Goal: Find specific page/section: Find specific page/section

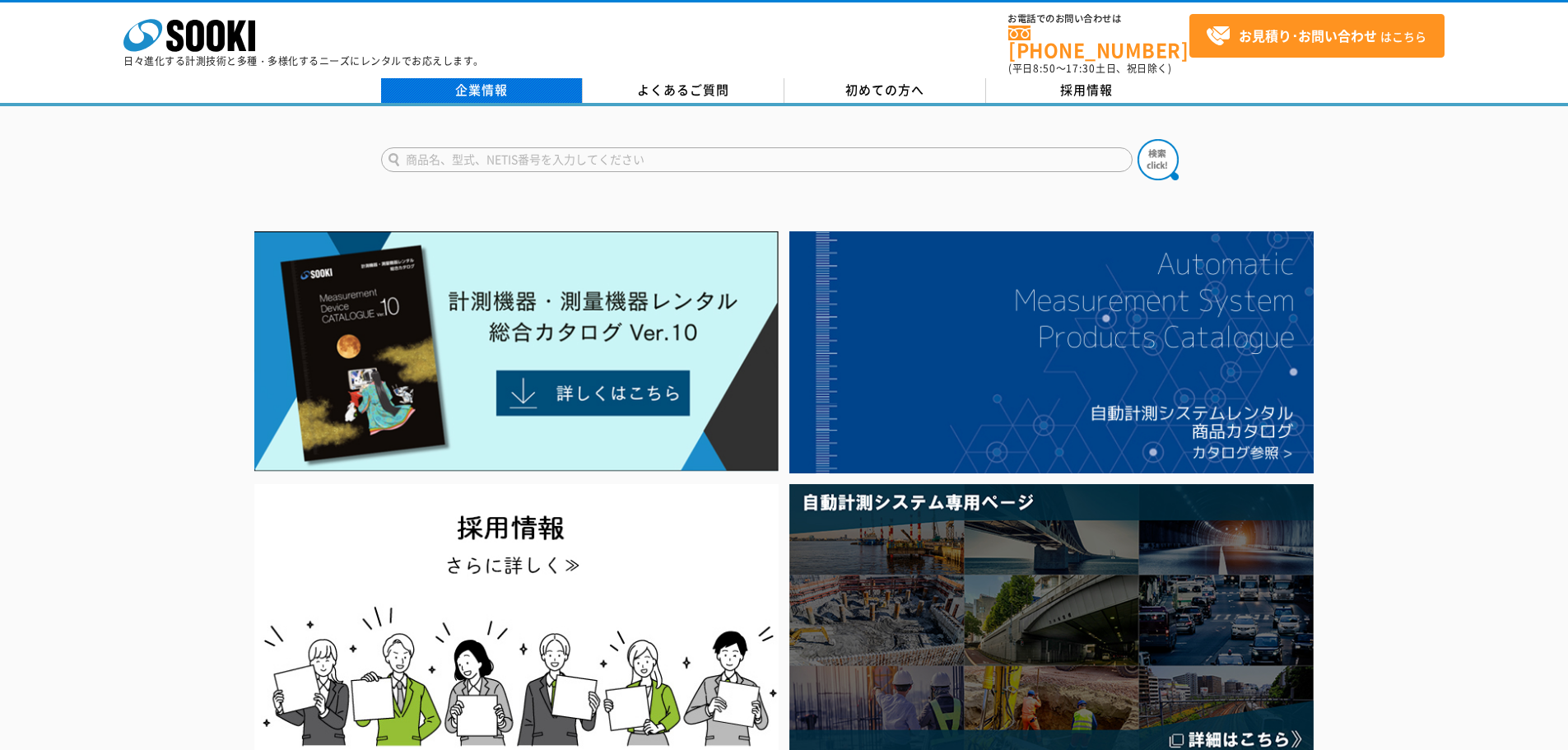
click at [491, 78] on link "企業情報" at bounding box center [481, 91] width 202 height 25
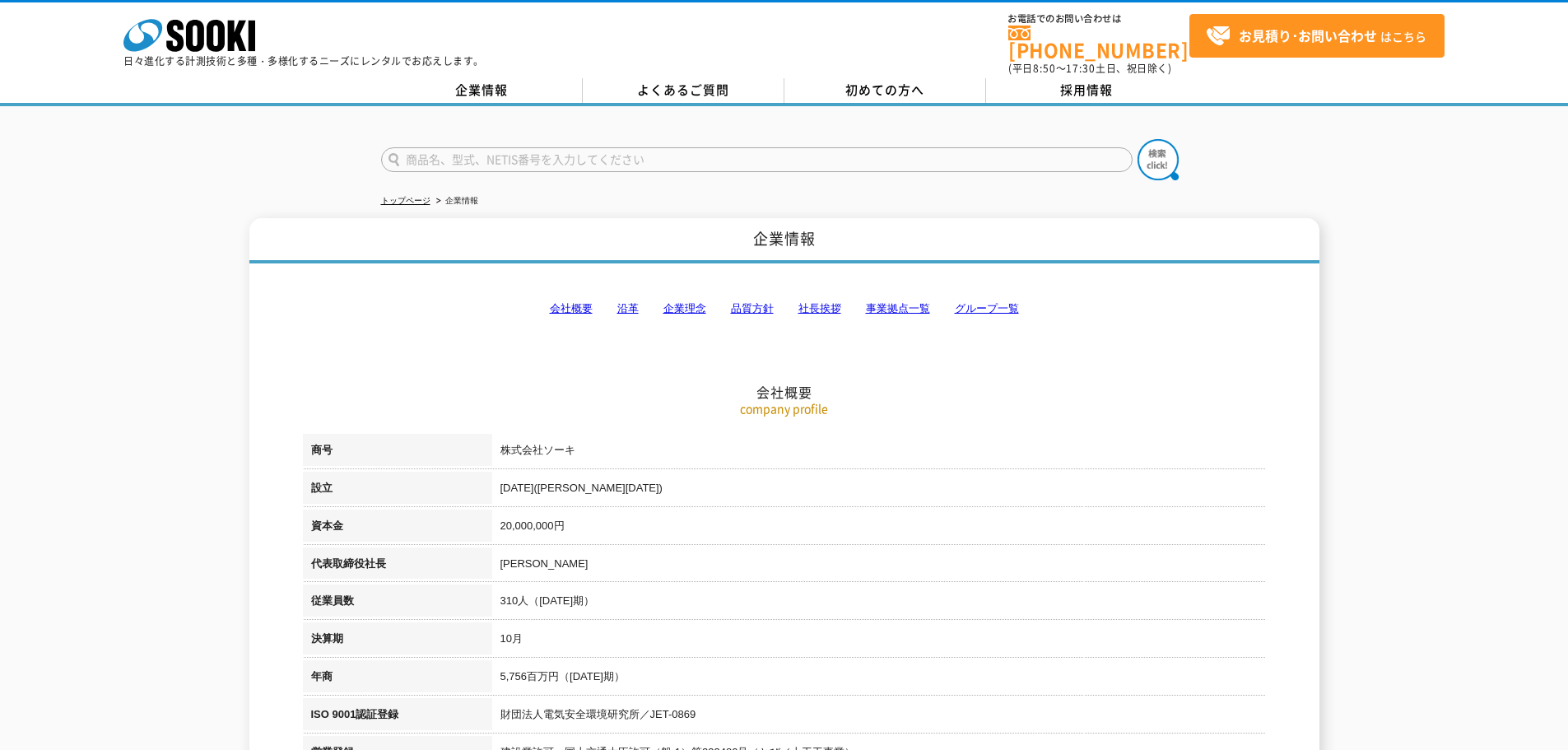
click at [886, 303] on link "事業拠点一覧" at bounding box center [898, 308] width 64 height 13
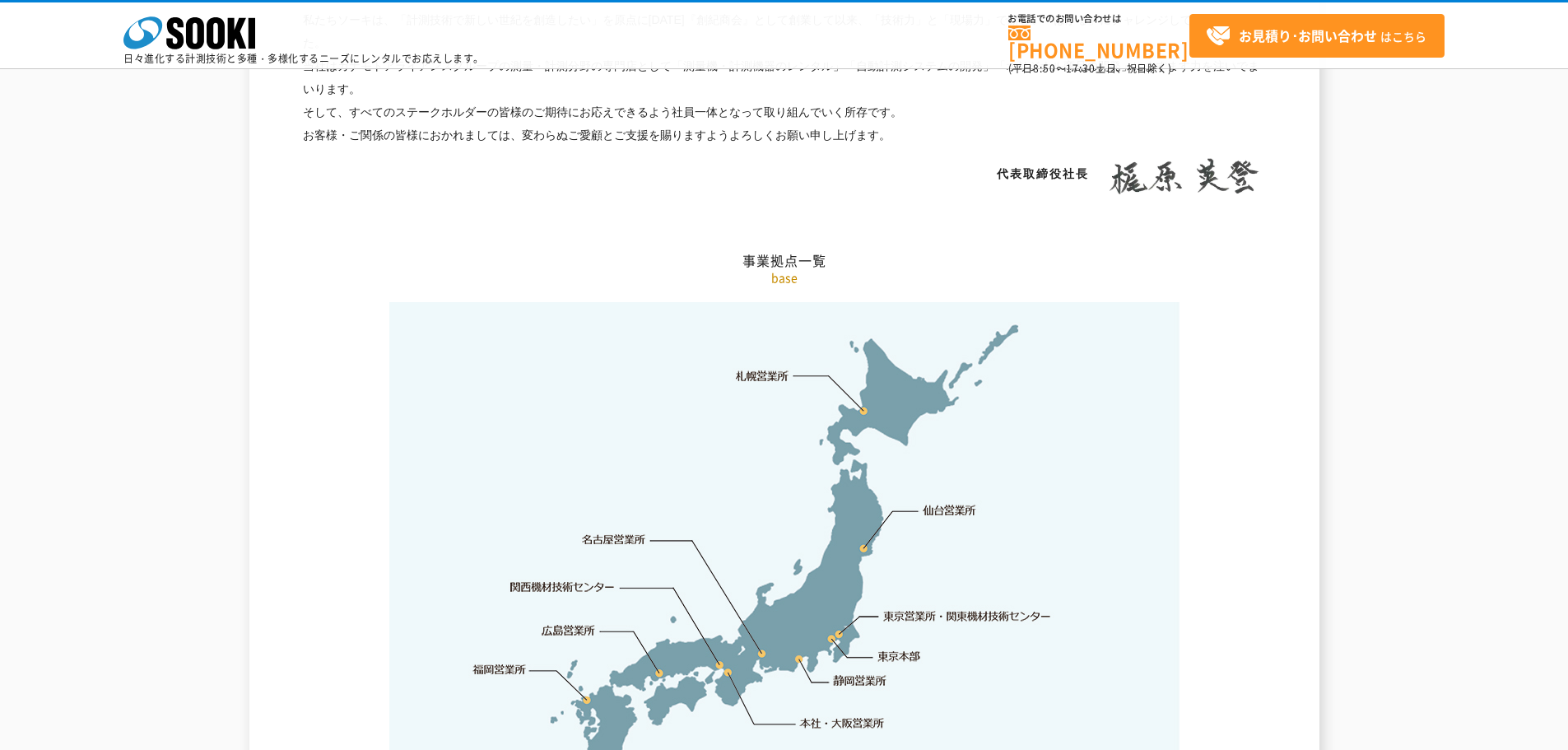
scroll to position [3306, 0]
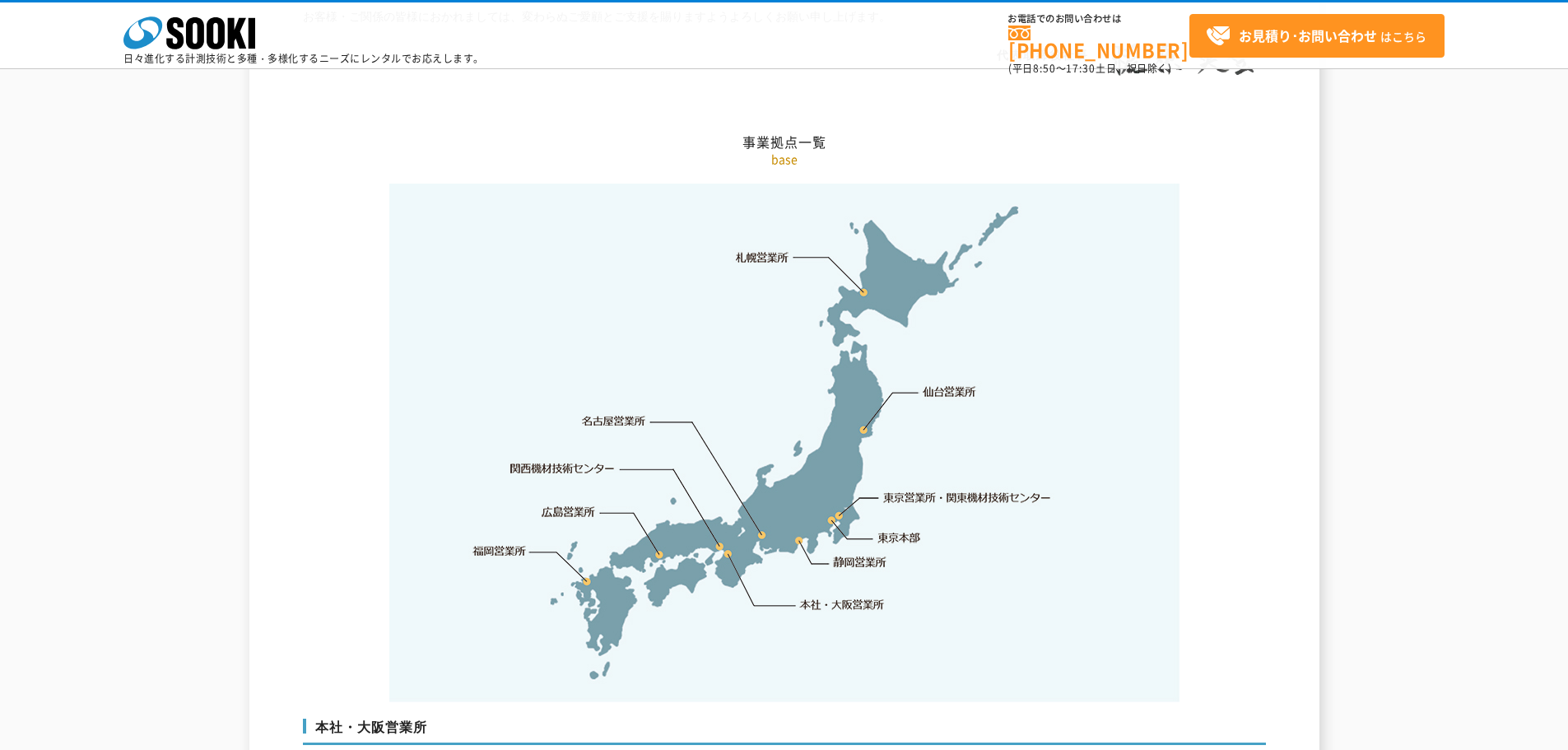
click at [985, 489] on link "東京営業所・関東機材技術センター" at bounding box center [968, 497] width 169 height 16
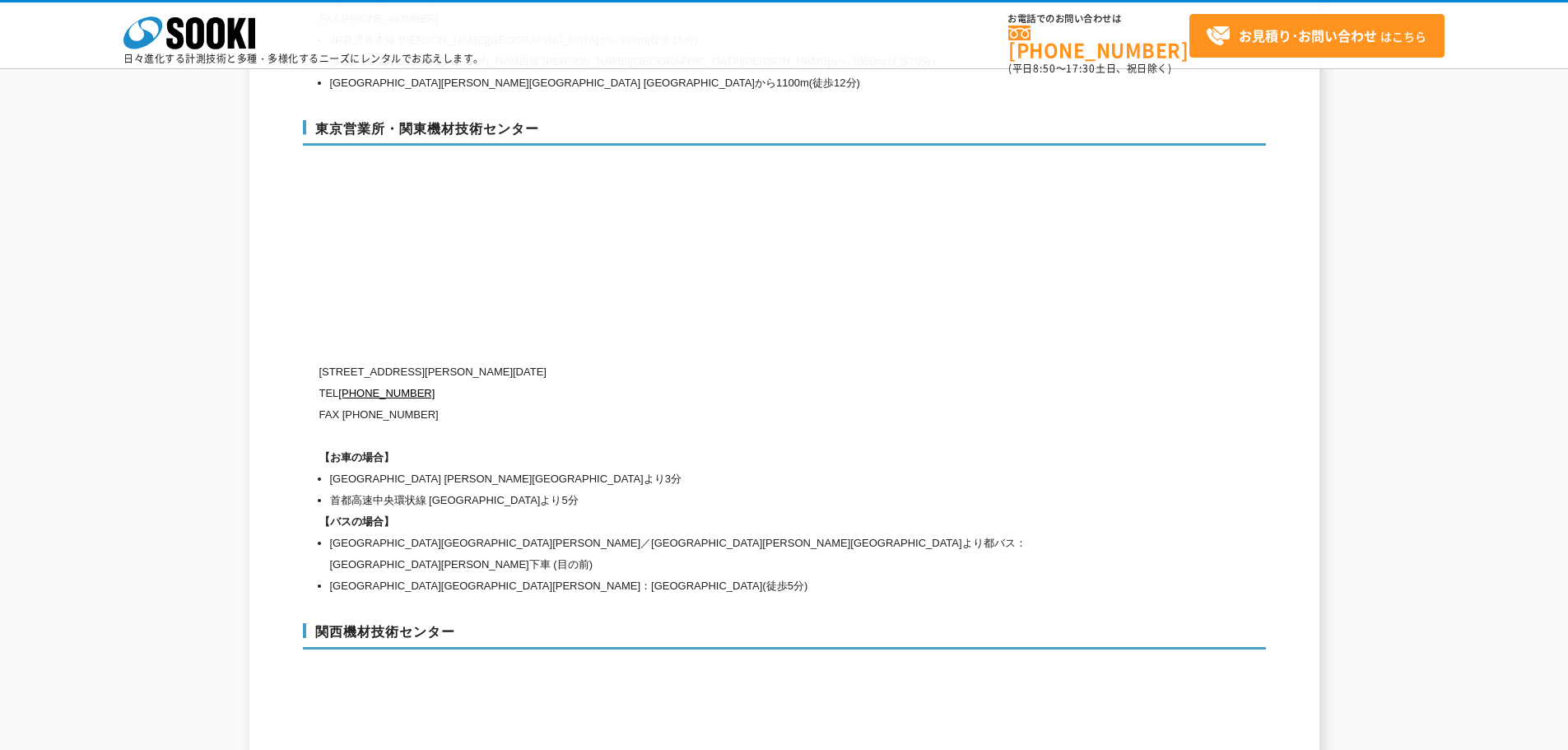
scroll to position [6792, 0]
